Goal: Information Seeking & Learning: Learn about a topic

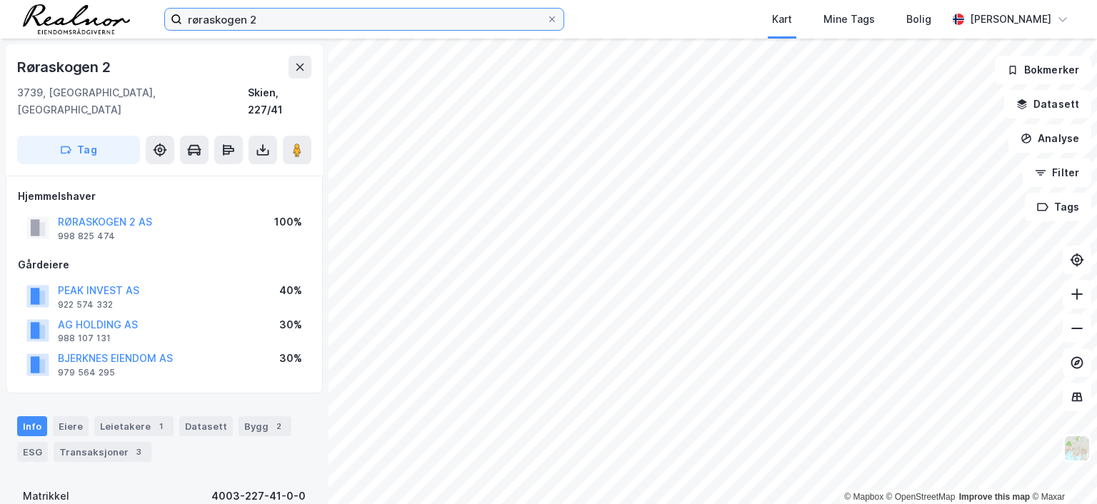
click at [266, 17] on input "røraskogen 2" at bounding box center [364, 19] width 364 height 21
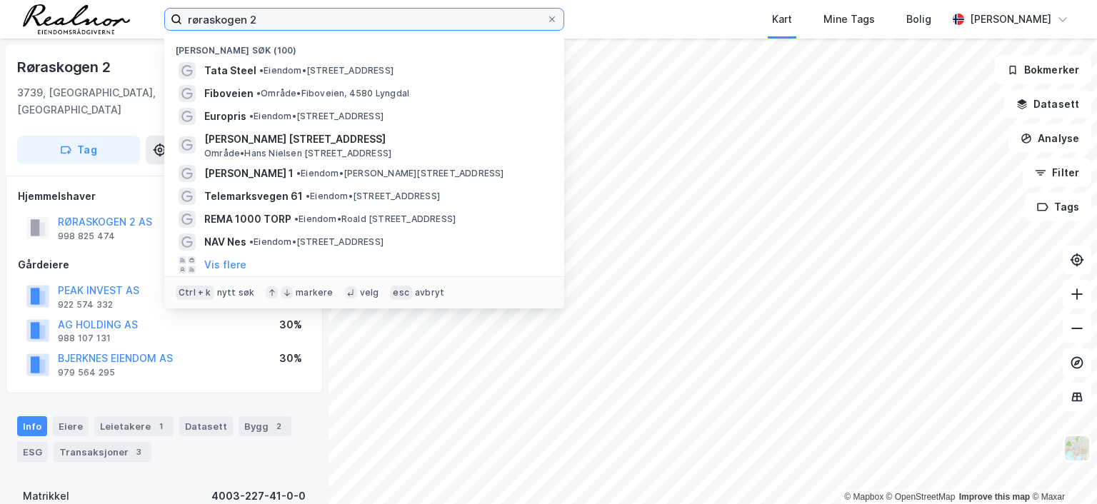
drag, startPoint x: 171, startPoint y: 6, endPoint x: 149, endPoint y: 6, distance: 22.9
click at [149, 6] on div "røraskogen 2 Nylige søk (100) Tata Steel • Eiendom • [STREET_ADDRESS] • Område …" at bounding box center [548, 19] width 1097 height 39
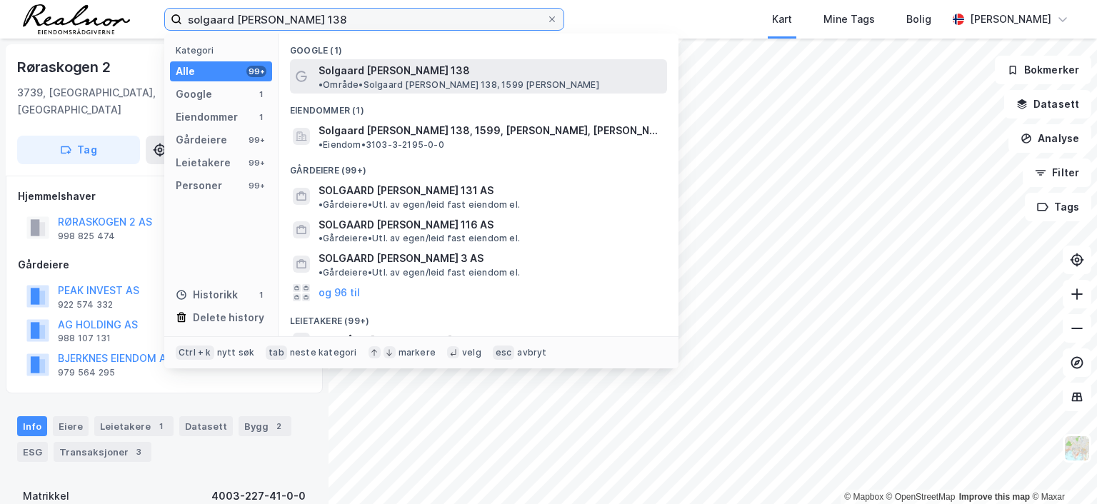
type input "solgaard [PERSON_NAME] 138"
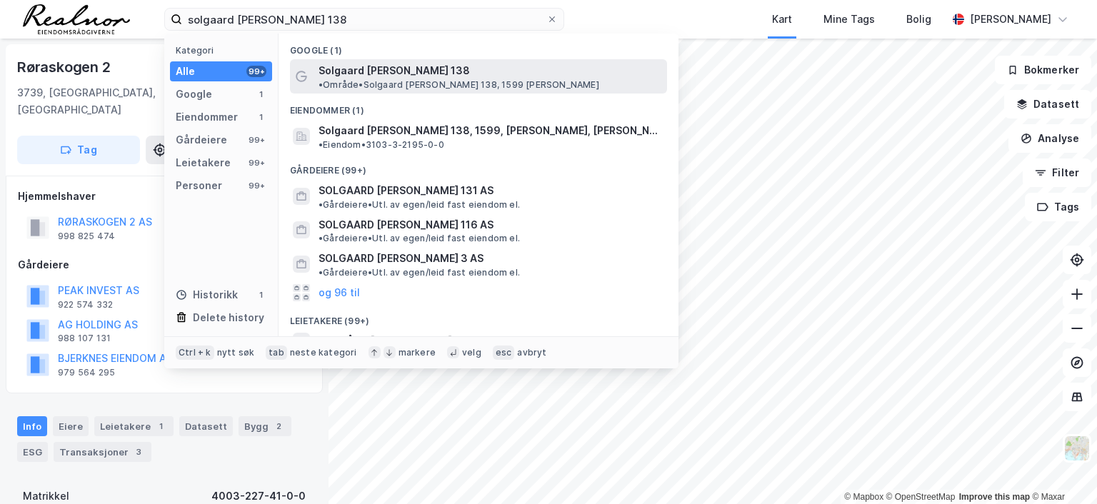
click at [448, 79] on span "• Område • Solgaard [PERSON_NAME] 138, 1599 [PERSON_NAME]" at bounding box center [458, 84] width 281 height 11
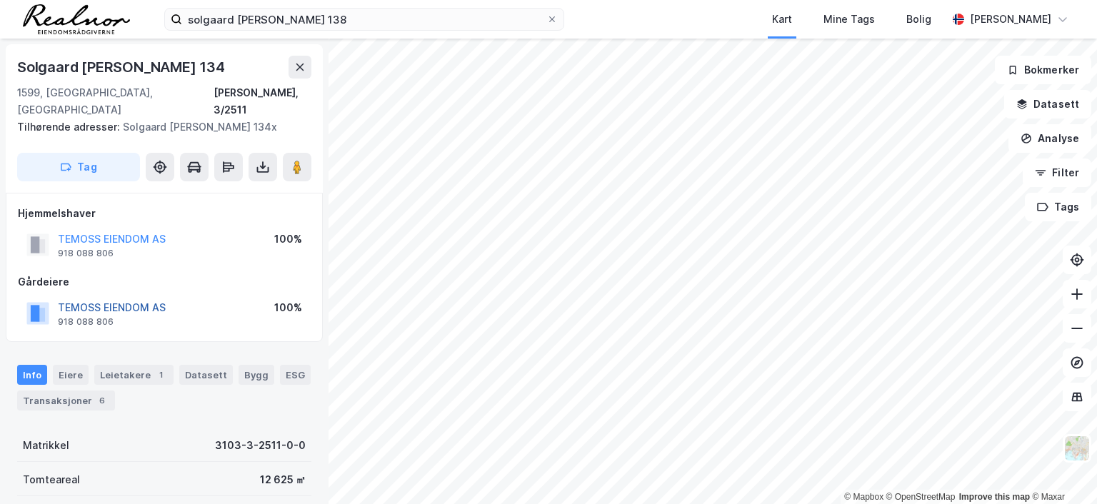
click at [0, 0] on button "TEMOSS EIENDOM AS" at bounding box center [0, 0] width 0 height 0
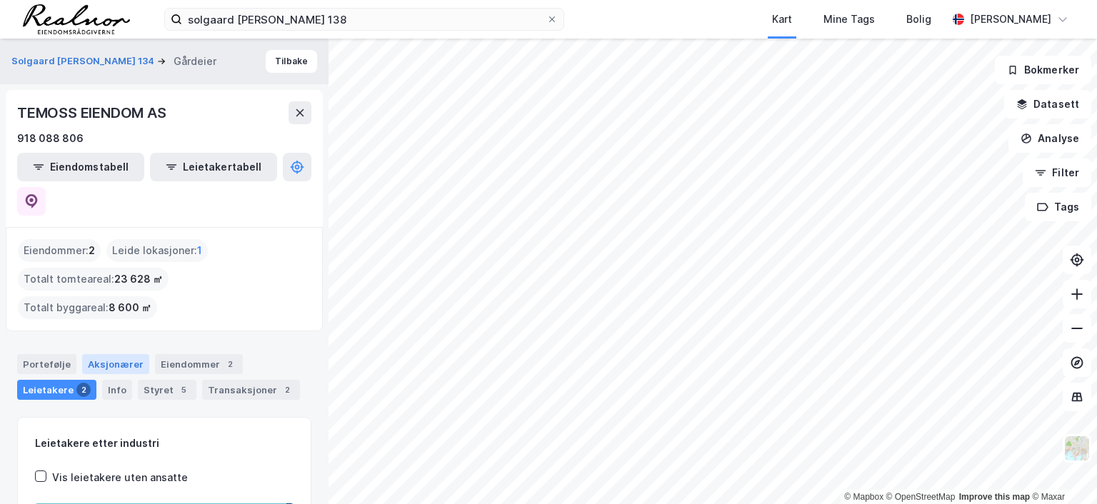
click at [91, 354] on div "Aksjonærer" at bounding box center [115, 364] width 67 height 20
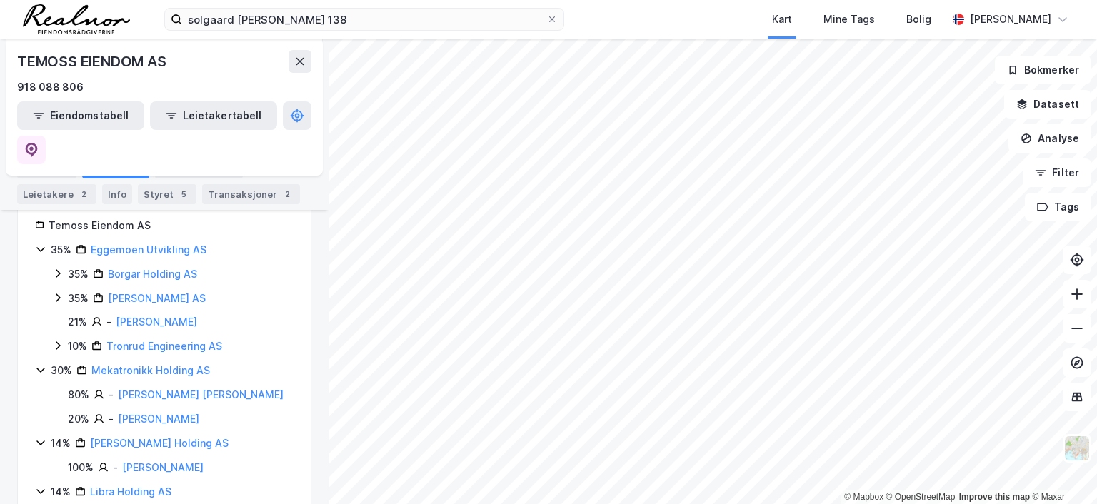
scroll to position [214, 0]
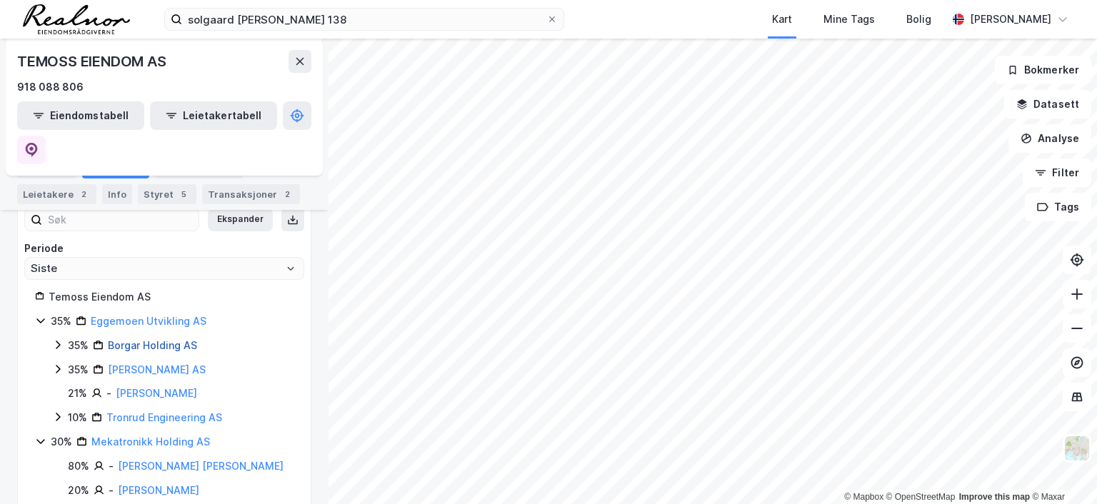
click at [169, 339] on link "Borgar Holding AS" at bounding box center [152, 345] width 89 height 12
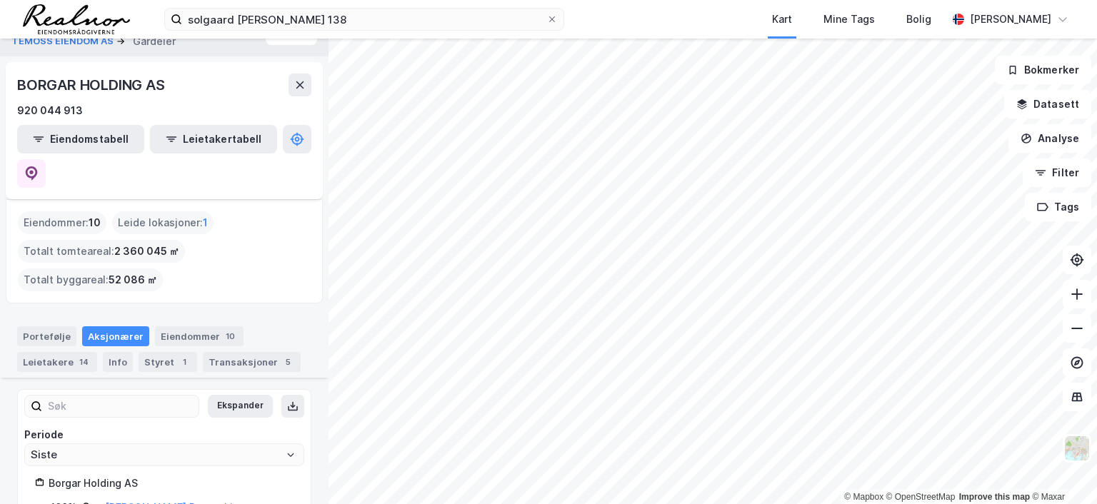
scroll to position [40, 0]
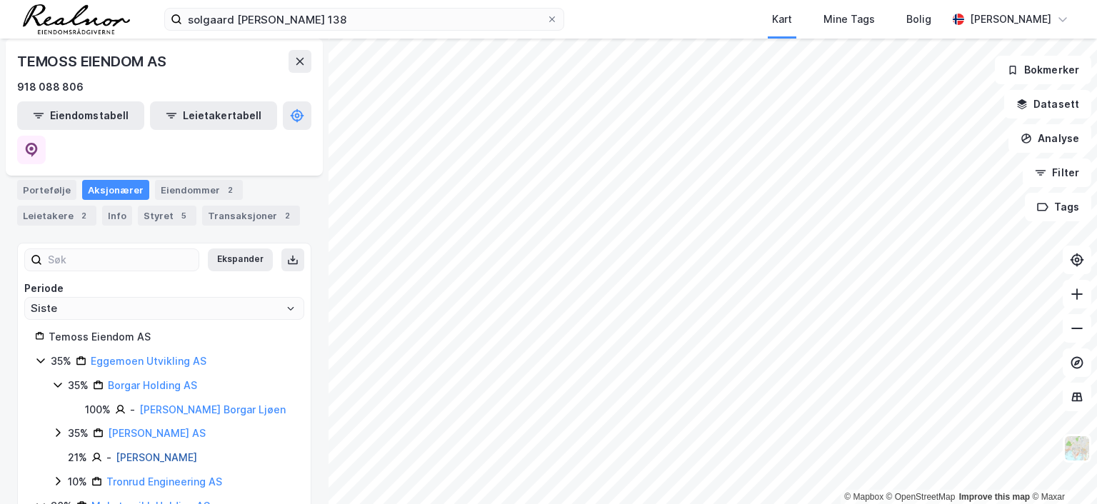
scroll to position [183, 0]
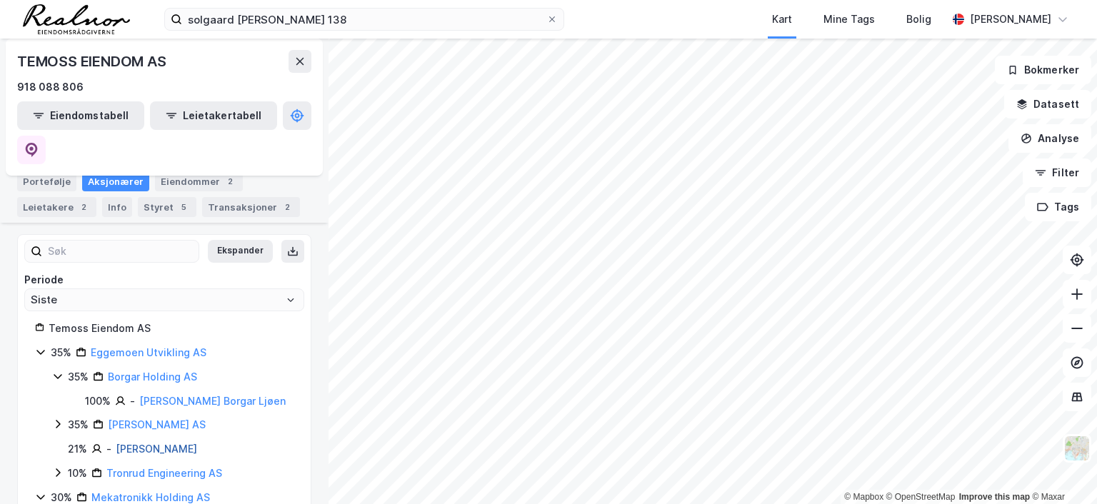
click at [166, 443] on link "[PERSON_NAME]" at bounding box center [156, 449] width 81 height 12
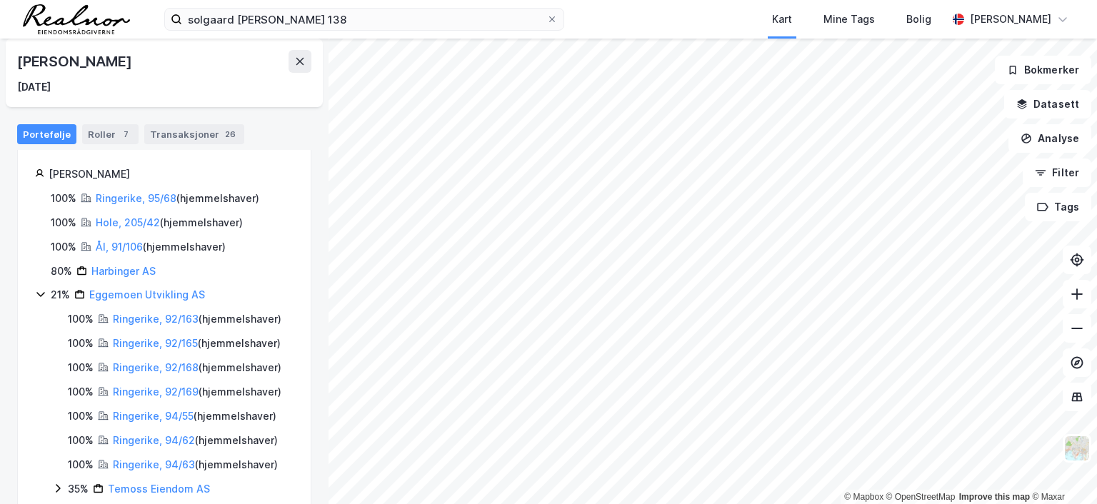
scroll to position [110, 0]
